Goal: Task Accomplishment & Management: Complete application form

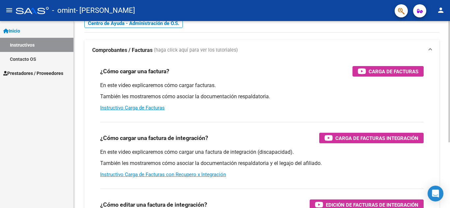
scroll to position [30, 0]
click at [149, 108] on link "Instructivo Carga de Facturas" at bounding box center [132, 108] width 65 height 6
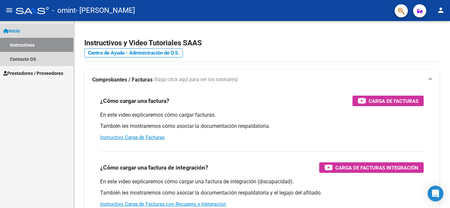
click at [17, 31] on span "Inicio" at bounding box center [11, 30] width 17 height 7
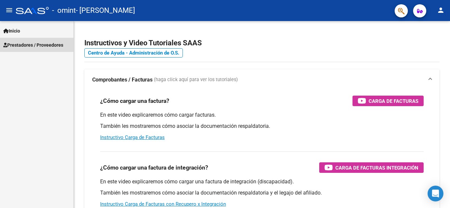
click at [54, 41] on span "Prestadores / Proveedores" at bounding box center [33, 44] width 60 height 7
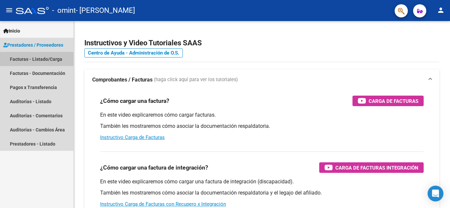
click at [33, 58] on link "Facturas - Listado/Carga" at bounding box center [36, 59] width 73 height 14
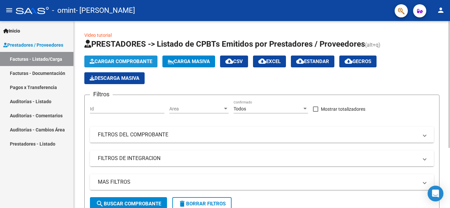
click at [117, 60] on span "Cargar Comprobante" at bounding box center [121, 62] width 63 height 6
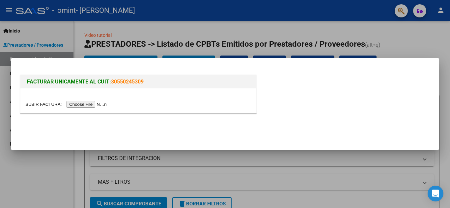
click at [82, 105] on input "file" at bounding box center [66, 104] width 83 height 7
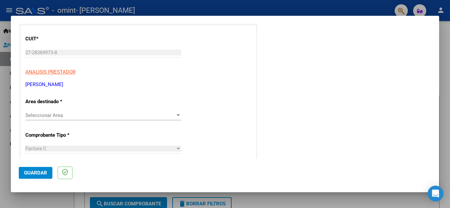
scroll to position [82, 0]
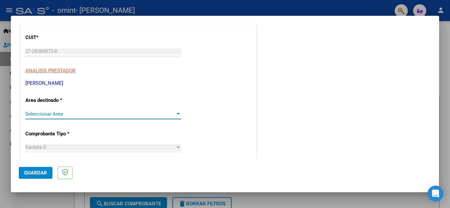
click at [132, 113] on span "Seleccionar Area" at bounding box center [100, 114] width 150 height 6
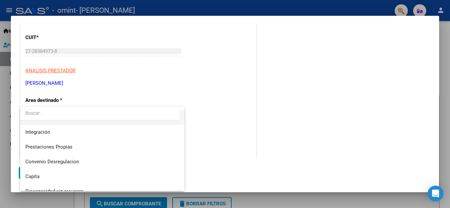
scroll to position [49, 0]
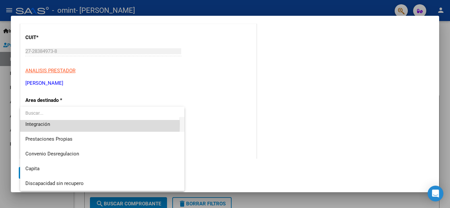
click at [62, 124] on span "Integración" at bounding box center [102, 124] width 154 height 15
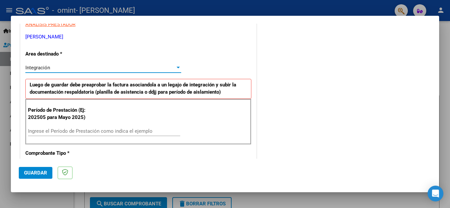
scroll to position [122, 0]
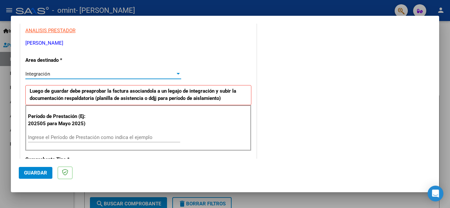
click at [172, 76] on div "Integración" at bounding box center [100, 74] width 150 height 6
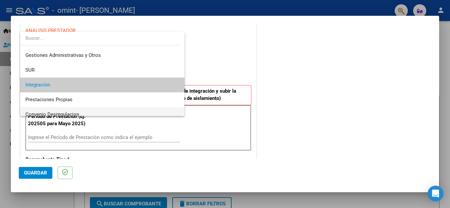
scroll to position [0, 0]
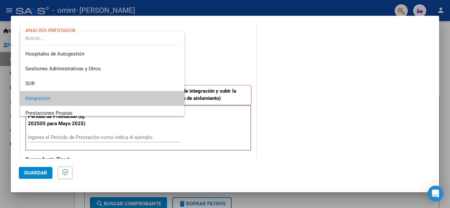
click at [212, 65] on div at bounding box center [225, 104] width 450 height 208
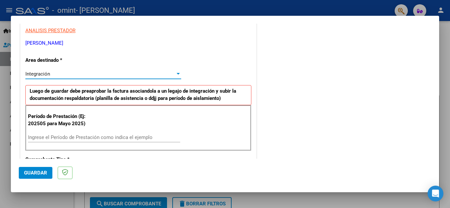
click at [97, 73] on div "Integración" at bounding box center [100, 74] width 150 height 6
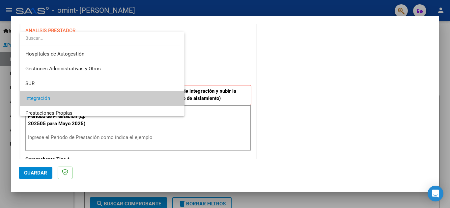
click at [201, 57] on div at bounding box center [225, 104] width 450 height 208
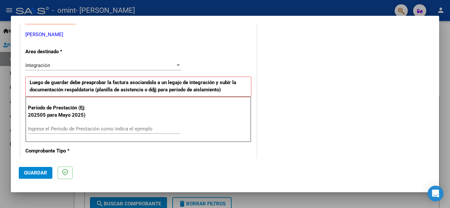
scroll to position [131, 0]
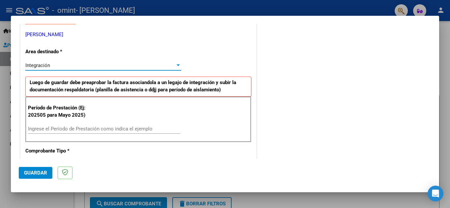
click at [175, 67] on div at bounding box center [178, 65] width 6 height 5
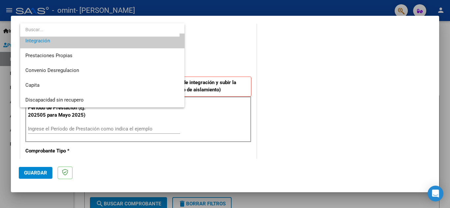
scroll to position [0, 0]
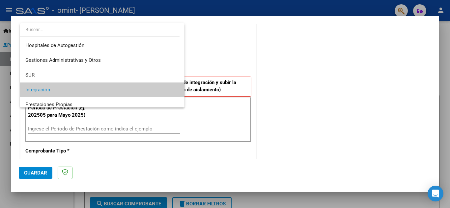
click at [311, 105] on div at bounding box center [225, 104] width 450 height 208
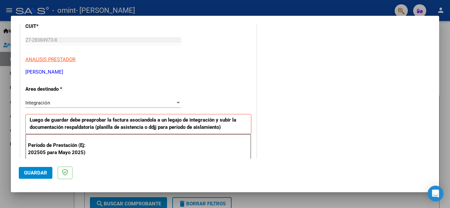
scroll to position [91, 0]
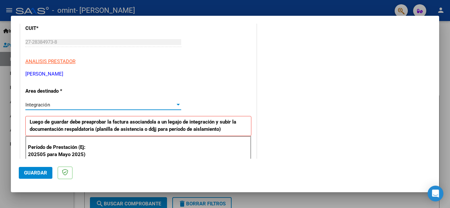
click at [175, 104] on div at bounding box center [178, 104] width 6 height 5
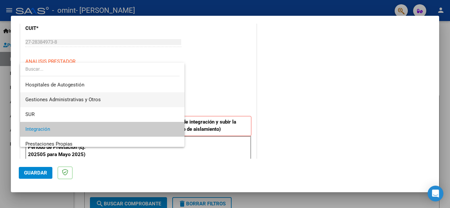
scroll to position [49, 0]
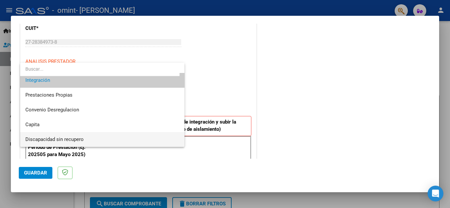
click at [66, 136] on span "Discapacidad sin recupero" at bounding box center [102, 139] width 154 height 15
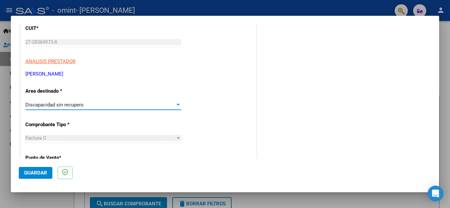
scroll to position [48, 0]
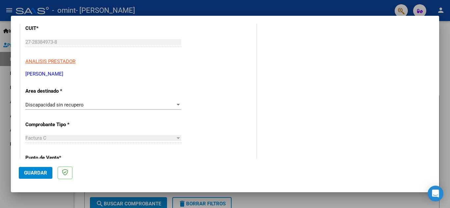
click at [173, 139] on div "Factura C" at bounding box center [100, 138] width 150 height 6
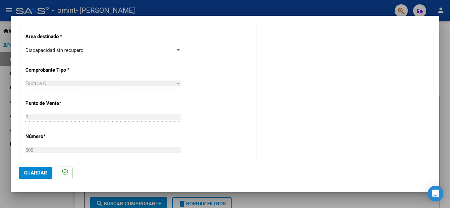
scroll to position [0, 0]
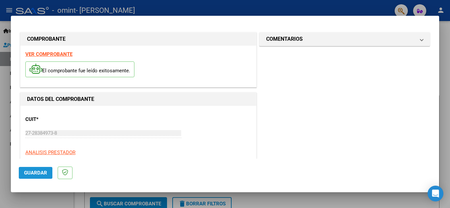
click at [32, 172] on span "Guardar" at bounding box center [35, 173] width 23 height 6
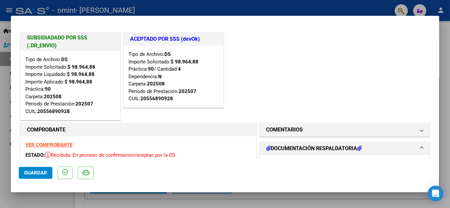
click at [317, 150] on h1 "DOCUMENTACIÓN RESPALDATORIA" at bounding box center [313, 149] width 95 height 8
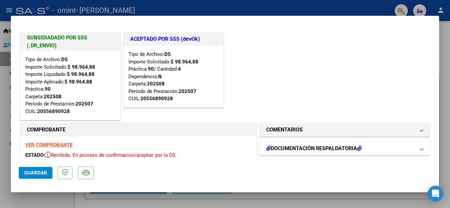
click at [317, 150] on h1 "DOCUMENTACIÓN RESPALDATORIA" at bounding box center [313, 149] width 95 height 8
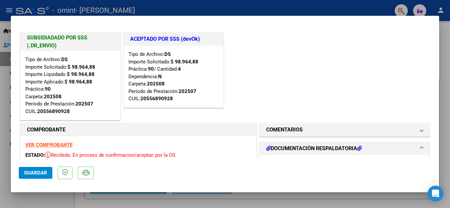
click at [317, 150] on h1 "DOCUMENTACIÓN RESPALDATORIA" at bounding box center [313, 149] width 95 height 8
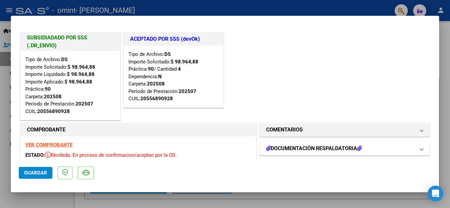
click at [358, 148] on icon at bounding box center [359, 148] width 5 height 5
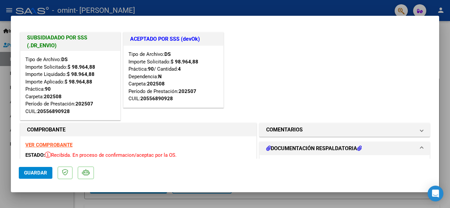
scroll to position [49, 0]
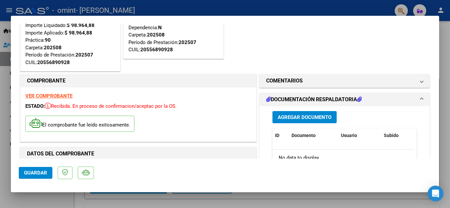
drag, startPoint x: 377, startPoint y: 113, endPoint x: 402, endPoint y: 115, distance: 25.1
click at [402, 120] on div "Agregar Documento ID Documento Usuario Subido Acción No data to display 0 total…" at bounding box center [344, 171] width 154 height 131
click at [377, 116] on div "Agregar Documento" at bounding box center [344, 117] width 144 height 12
click at [312, 114] on button "Agregar Documento" at bounding box center [304, 117] width 64 height 12
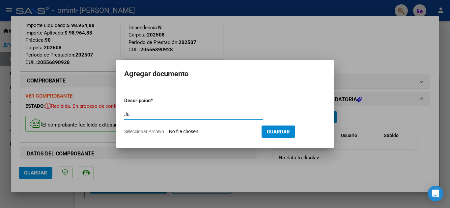
type input "J"
click at [151, 117] on div "Prestación j Escriba aquí una descripcion" at bounding box center [193, 115] width 139 height 10
click at [151, 115] on input "Prestación j" at bounding box center [193, 115] width 139 height 6
type input "Prestación Julio"
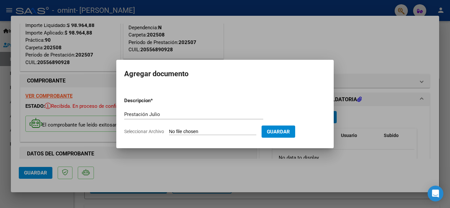
click at [176, 129] on input "Seleccionar Archivo" at bounding box center [212, 132] width 87 height 6
type input "C:\fakepath\gian julio.jpg"
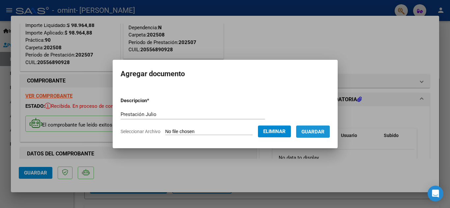
click at [309, 131] on span "Guardar" at bounding box center [312, 132] width 23 height 6
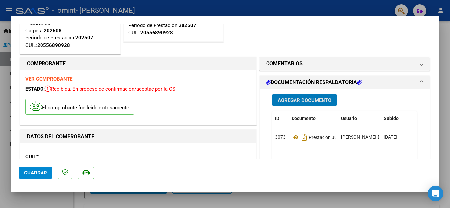
scroll to position [67, 0]
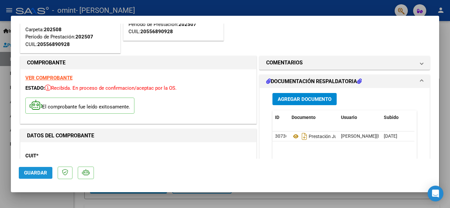
click at [31, 173] on span "Guardar" at bounding box center [35, 173] width 23 height 6
click at [39, 171] on span "Guardar" at bounding box center [35, 173] width 23 height 6
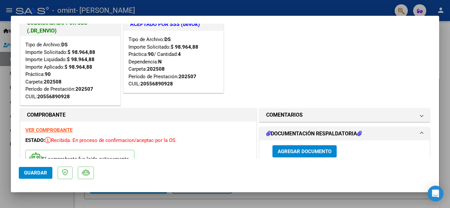
scroll to position [0, 0]
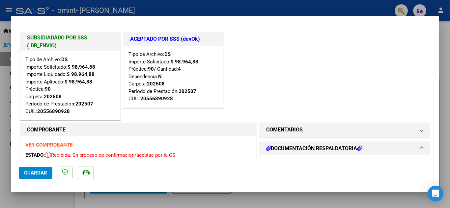
click at [444, 58] on div at bounding box center [225, 104] width 450 height 208
type input "$ 0,00"
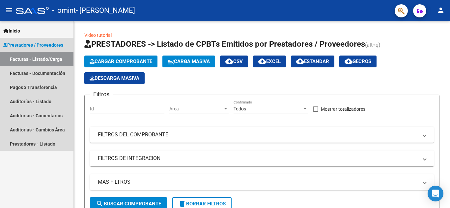
click at [31, 55] on link "Facturas - Listado/Carga" at bounding box center [36, 59] width 73 height 14
click at [47, 58] on link "Facturas - Listado/Carga" at bounding box center [36, 59] width 73 height 14
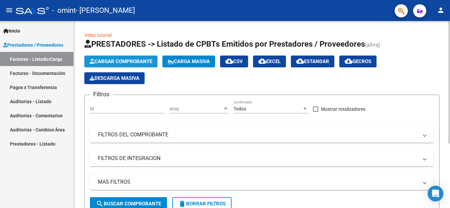
click at [132, 60] on span "Cargar Comprobante" at bounding box center [121, 62] width 63 height 6
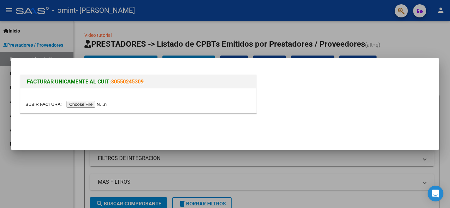
click at [97, 104] on input "file" at bounding box center [66, 104] width 83 height 7
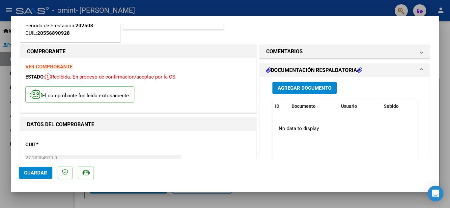
scroll to position [78, 0]
click at [299, 92] on button "Agregar Documento" at bounding box center [304, 88] width 64 height 12
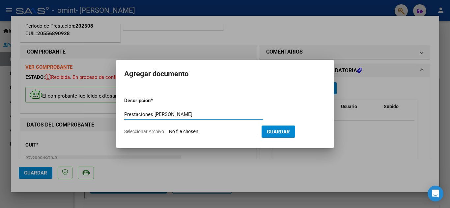
type input "Prestaciones de agosto"
click at [177, 131] on input "Seleccionar Archivo" at bounding box center [212, 132] width 87 height 6
type input "C:\fakepath\gian agosto.jpg"
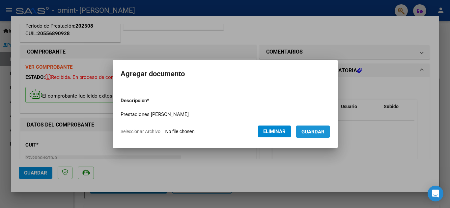
click at [312, 131] on span "Guardar" at bounding box center [312, 132] width 23 height 6
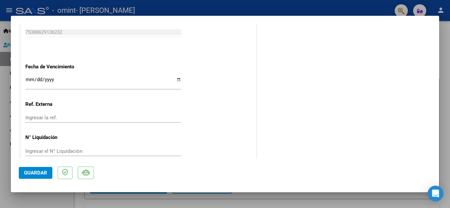
scroll to position [481, 0]
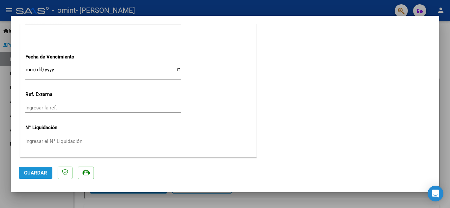
click at [39, 172] on span "Guardar" at bounding box center [35, 173] width 23 height 6
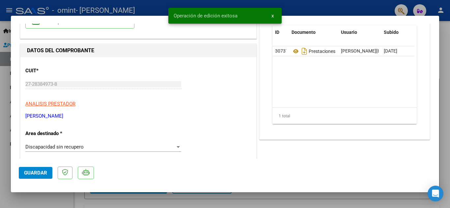
scroll to position [0, 0]
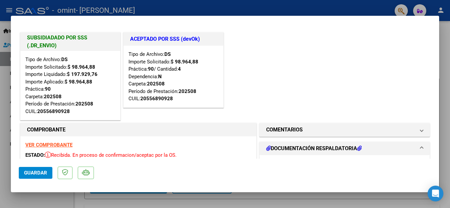
click at [376, 10] on div at bounding box center [225, 104] width 450 height 208
